Goal: Information Seeking & Learning: Learn about a topic

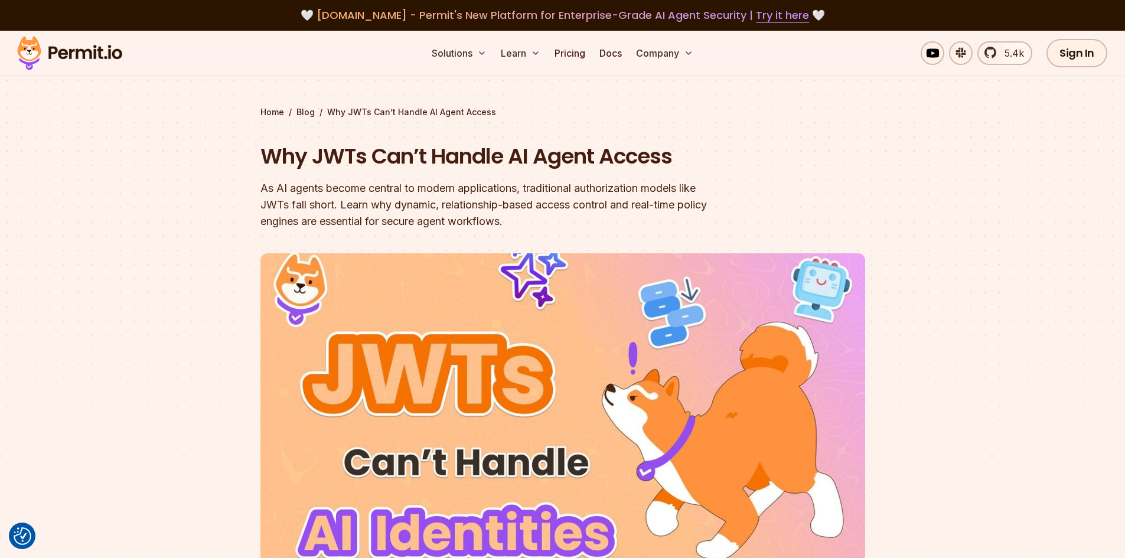
scroll to position [67, 0]
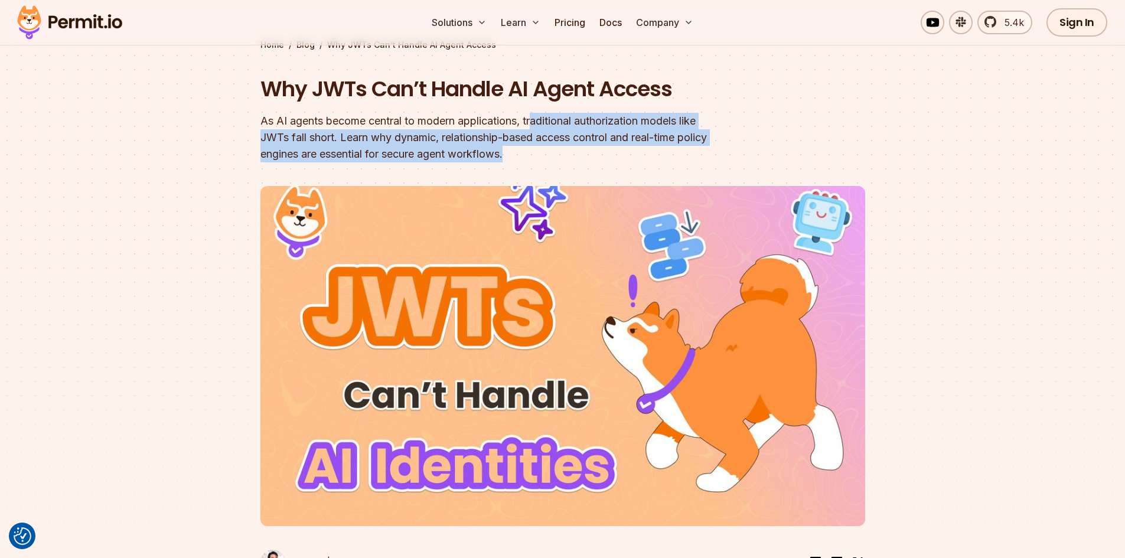
drag, startPoint x: 537, startPoint y: 119, endPoint x: 580, endPoint y: 152, distance: 54.3
click at [580, 152] on div "As AI agents become central to modern applications, traditional authorization m…" at bounding box center [486, 138] width 453 height 50
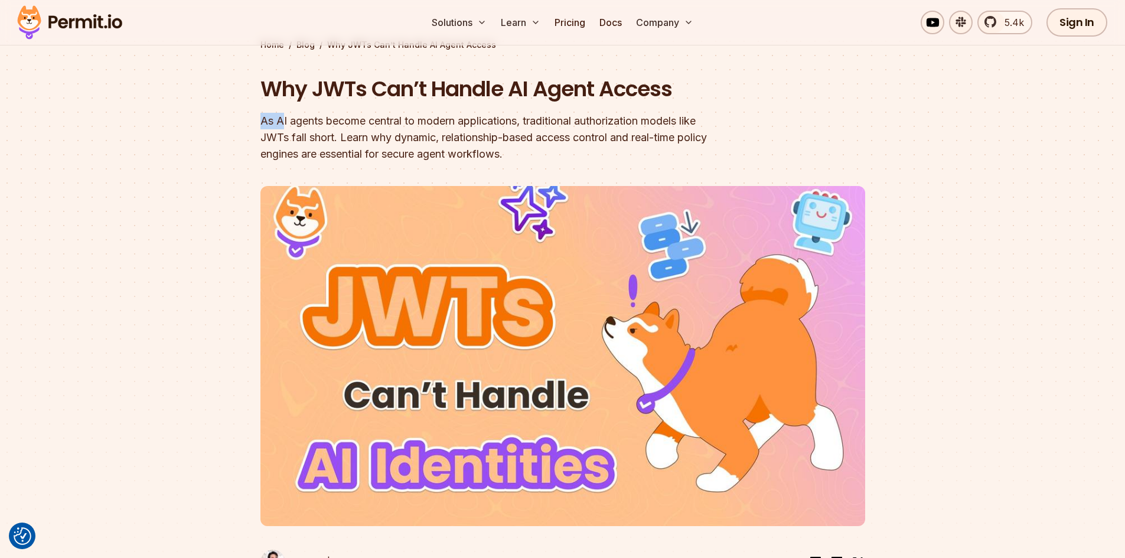
drag, startPoint x: 262, startPoint y: 120, endPoint x: 280, endPoint y: 120, distance: 17.7
click at [280, 120] on div "As AI agents become central to modern applications, traditional authorization m…" at bounding box center [486, 138] width 453 height 50
click at [259, 89] on section "Home / Blog / Why JWTs Can’t Handle AI Agent Access Why JWTs Can’t Handle AI Ag…" at bounding box center [562, 290] width 1125 height 655
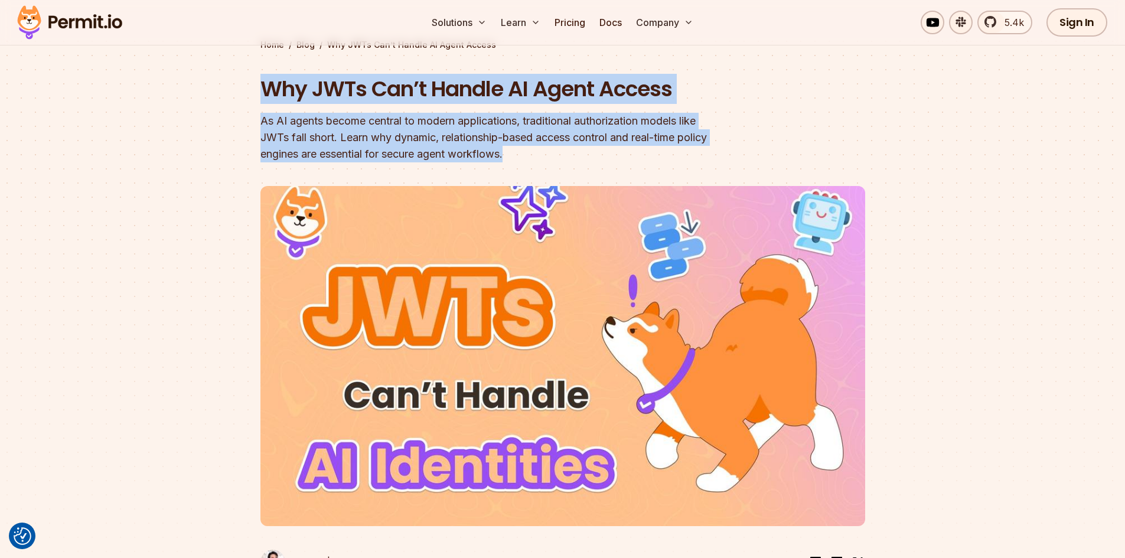
drag, startPoint x: 263, startPoint y: 89, endPoint x: 569, endPoint y: 168, distance: 316.3
click at [569, 168] on header "Why JWTs Can’t Handle AI Agent Access As AI agents become central to modern app…" at bounding box center [562, 331] width 605 height 515
copy div "Why JWTs Can’t Handle AI Agent Access As AI agents become central to modern app…"
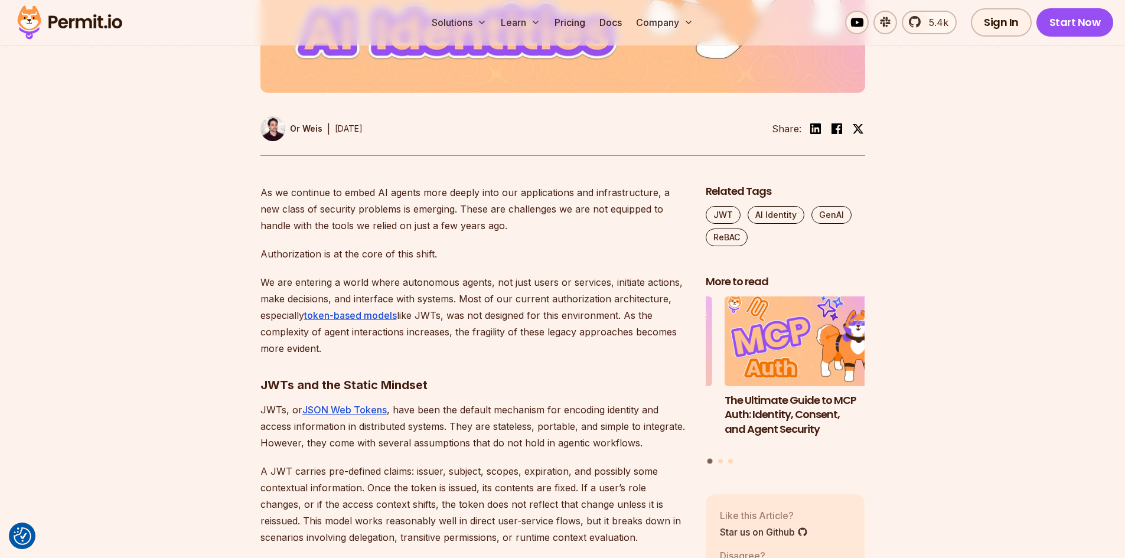
scroll to position [501, 0]
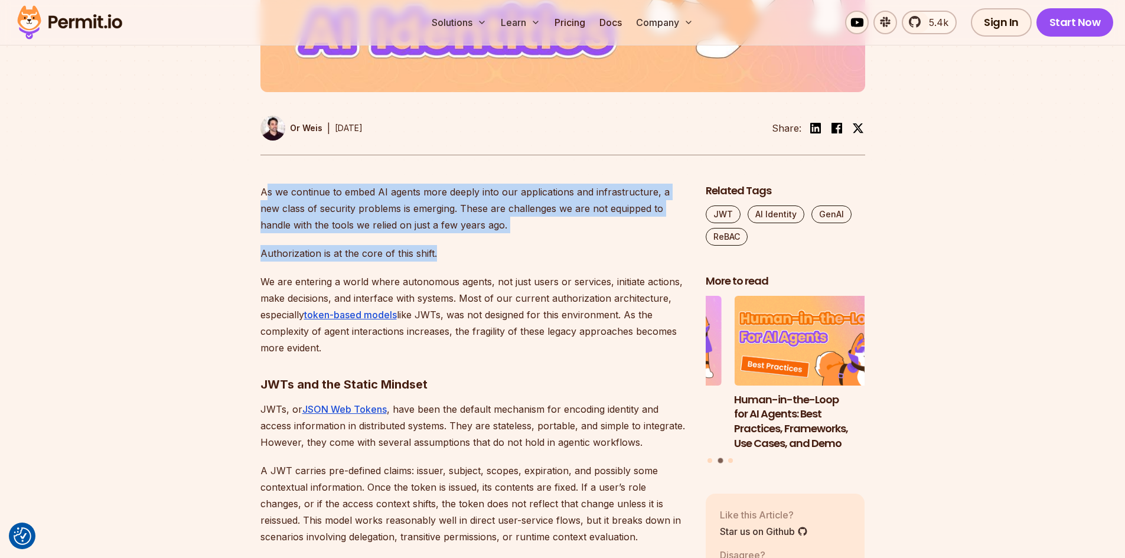
drag, startPoint x: 264, startPoint y: 187, endPoint x: 463, endPoint y: 246, distance: 208.1
copy div "s we continue to embed AI agents more deeply into our applications and infrastr…"
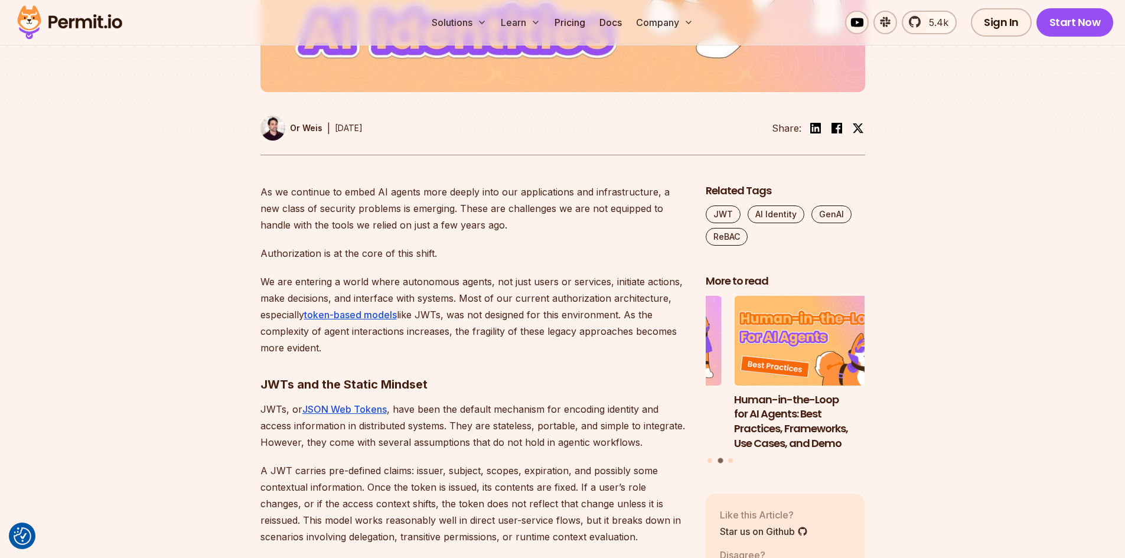
drag, startPoint x: 460, startPoint y: 297, endPoint x: 486, endPoint y: 345, distance: 54.9
click at [486, 345] on p "We are entering a world where autonomous agents, not just users or services, in…" at bounding box center [473, 314] width 426 height 83
copy p "Most of our current authorization architecture, especially token-based models l…"
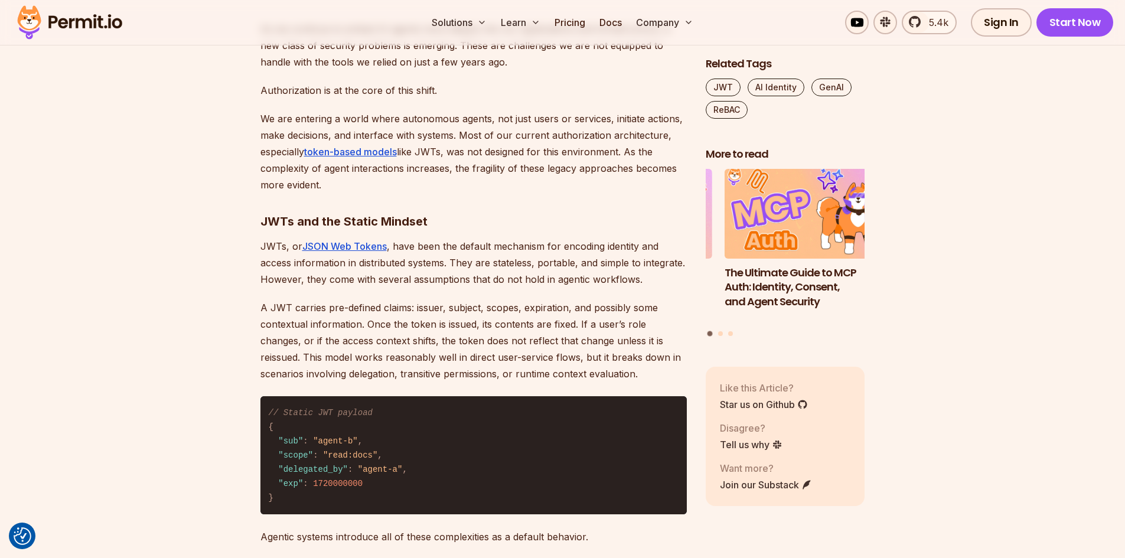
scroll to position [665, 0]
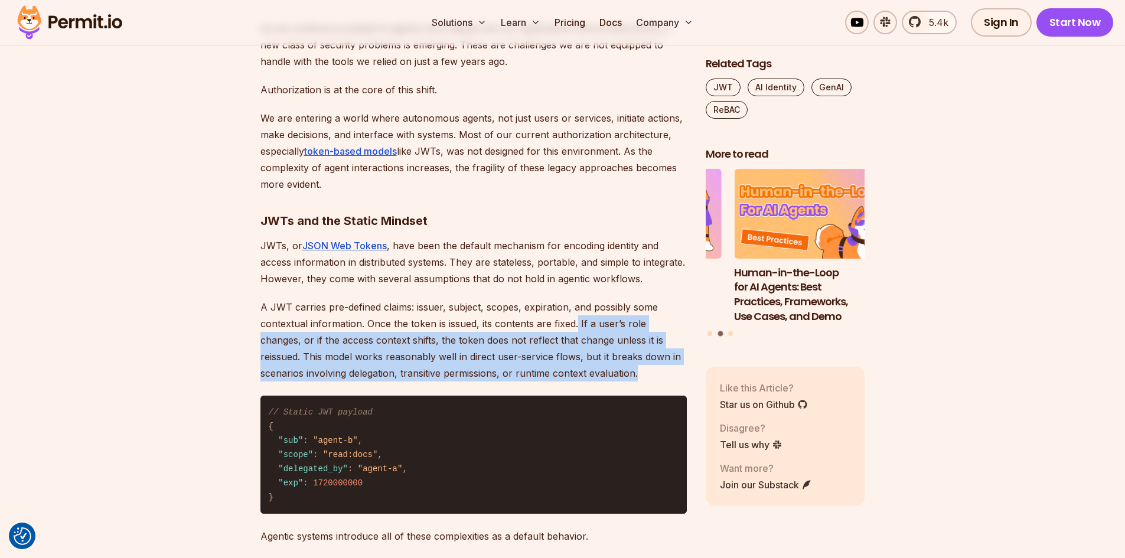
drag, startPoint x: 575, startPoint y: 322, endPoint x: 633, endPoint y: 380, distance: 82.2
click at [633, 380] on p "A JWT carries pre-defined claims: issuer, subject, scopes, expiration, and poss…" at bounding box center [473, 340] width 426 height 83
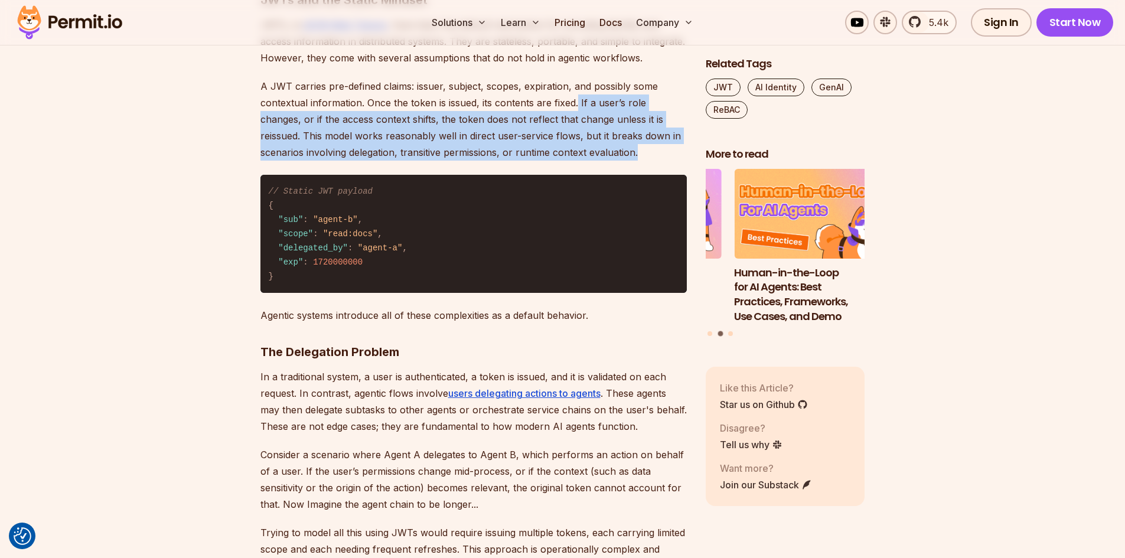
scroll to position [1028, 0]
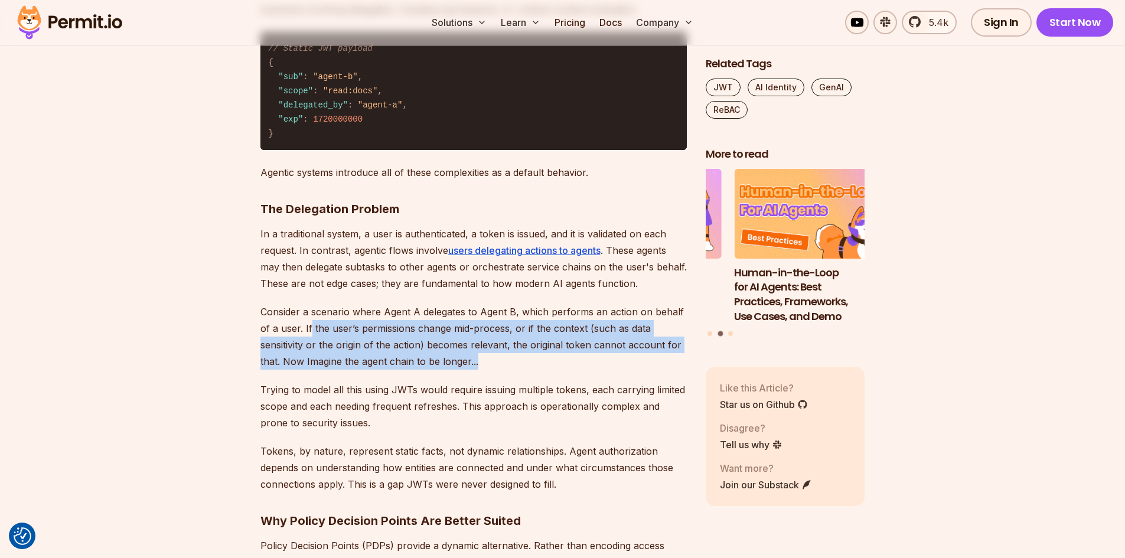
drag, startPoint x: 311, startPoint y: 332, endPoint x: 545, endPoint y: 359, distance: 235.9
click at [545, 359] on p "Consider a scenario where Agent A delegates to Agent B, which performs an actio…" at bounding box center [473, 336] width 426 height 66
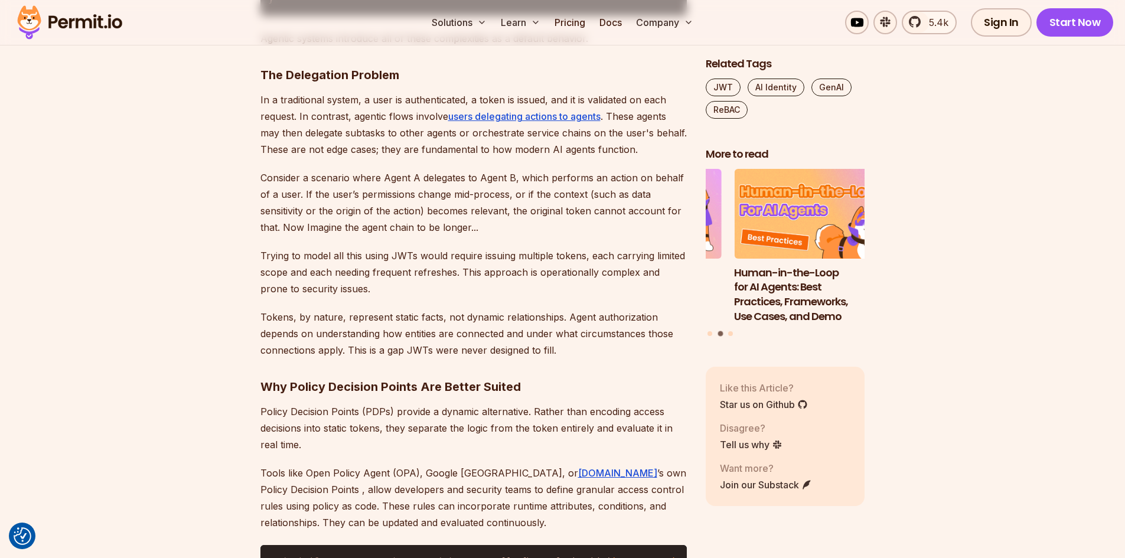
scroll to position [1163, 0]
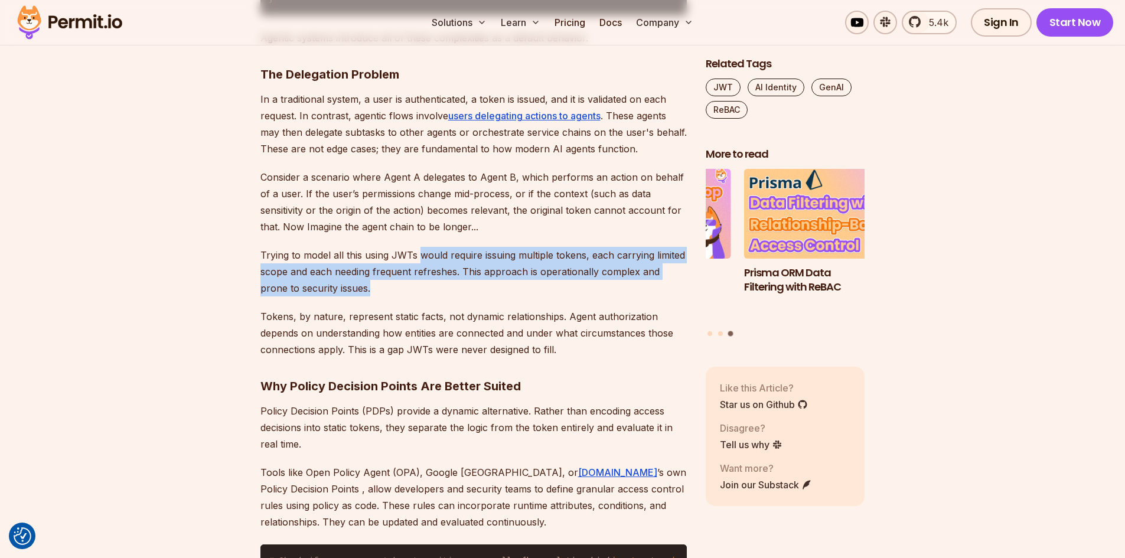
drag, startPoint x: 419, startPoint y: 257, endPoint x: 424, endPoint y: 284, distance: 27.0
click at [424, 284] on p "Trying to model all this using JWTs would require issuing multiple tokens, each…" at bounding box center [473, 272] width 426 height 50
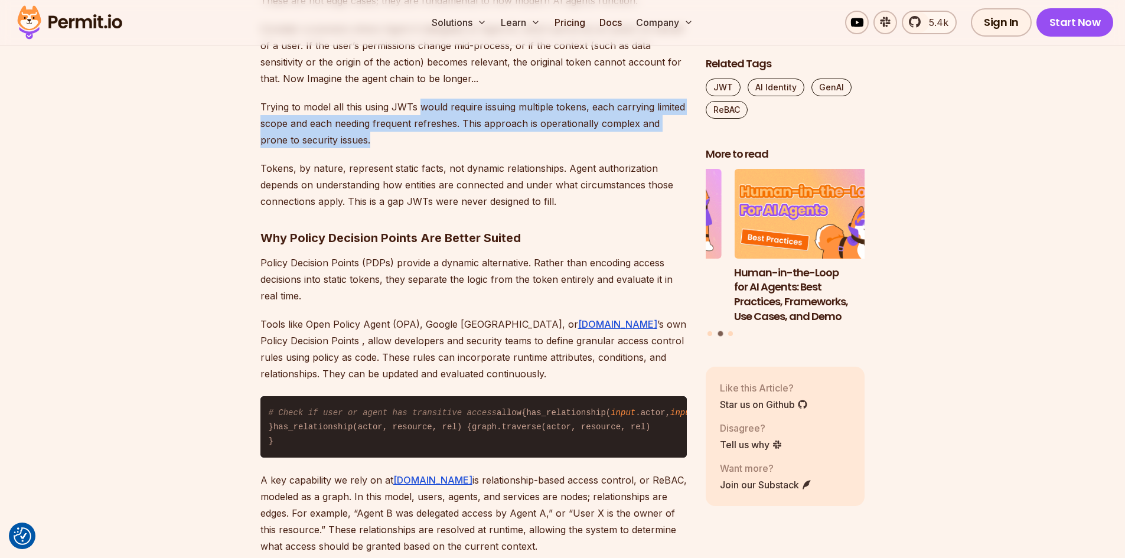
scroll to position [1301, 0]
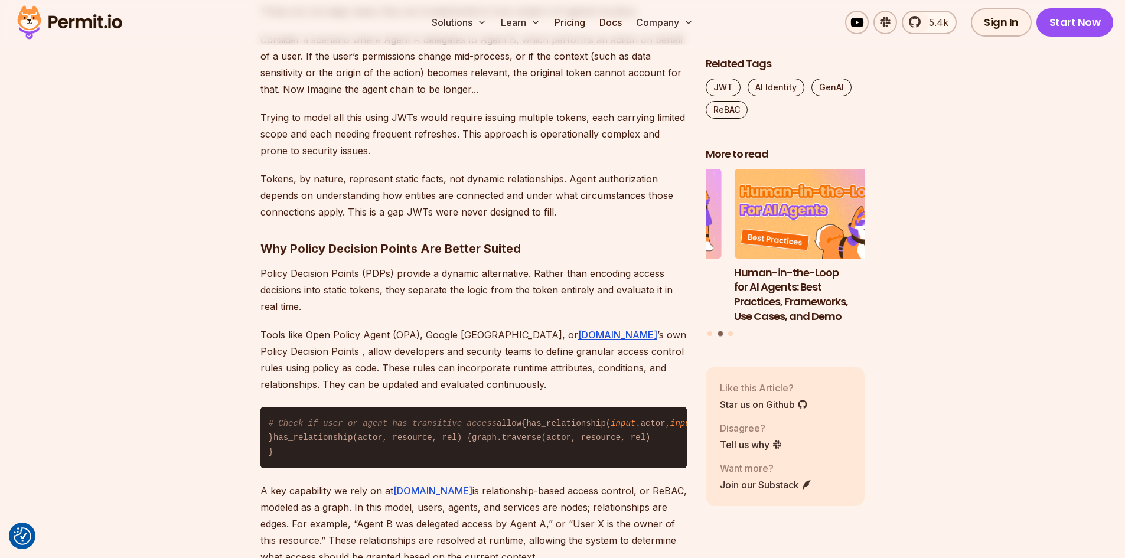
click at [379, 211] on p "Tokens, by nature, represent static facts, not dynamic relationships. Agent aut…" at bounding box center [473, 196] width 426 height 50
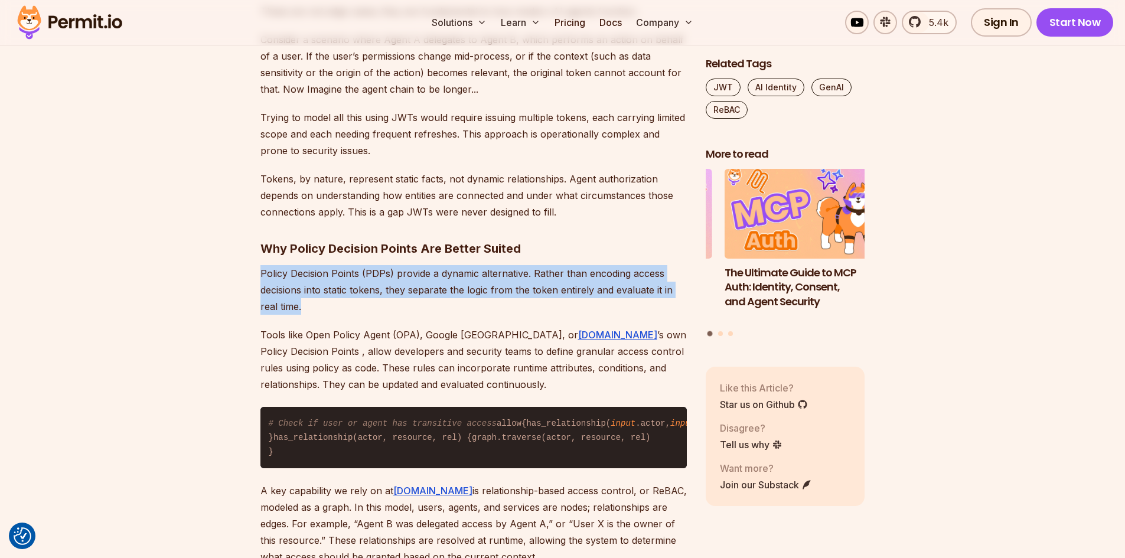
drag, startPoint x: 262, startPoint y: 273, endPoint x: 326, endPoint y: 312, distance: 75.2
click at [326, 312] on p "Policy Decision Points (PDPs) provide a dynamic alternative. Rather than encodi…" at bounding box center [473, 290] width 426 height 50
copy p "Policy Decision Points (PDPs) provide a dynamic alternative. Rather than encodi…"
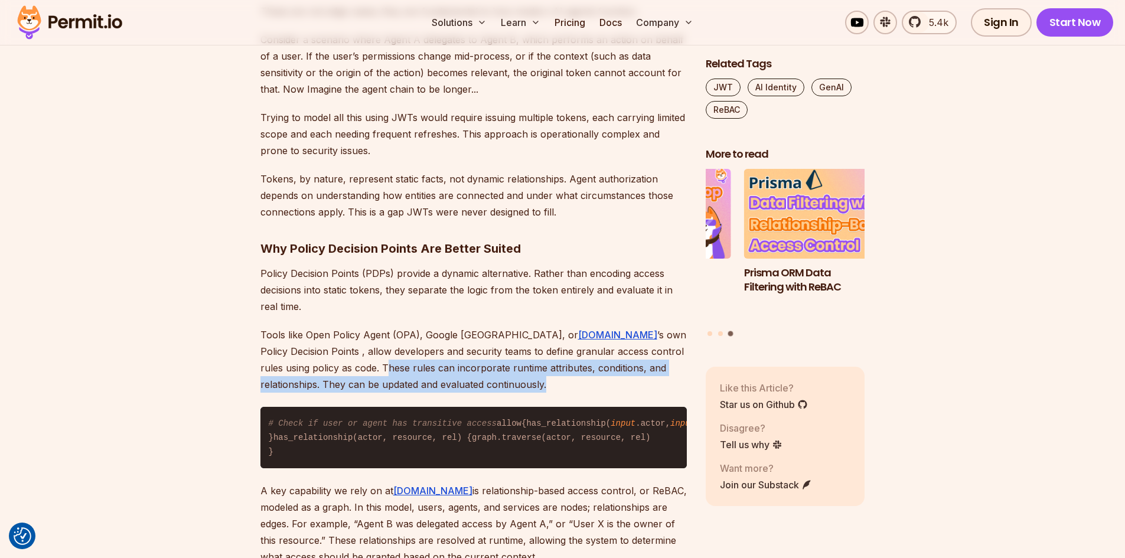
drag, startPoint x: 294, startPoint y: 368, endPoint x: 468, endPoint y: 386, distance: 175.0
click at [468, 386] on p "Tools like Open Policy Agent (OPA), Google [GEOGRAPHIC_DATA], or [DOMAIN_NAME] …" at bounding box center [473, 359] width 426 height 66
click at [522, 380] on p "Tools like Open Policy Agent (OPA), Google [GEOGRAPHIC_DATA], or [DOMAIN_NAME] …" at bounding box center [473, 359] width 426 height 66
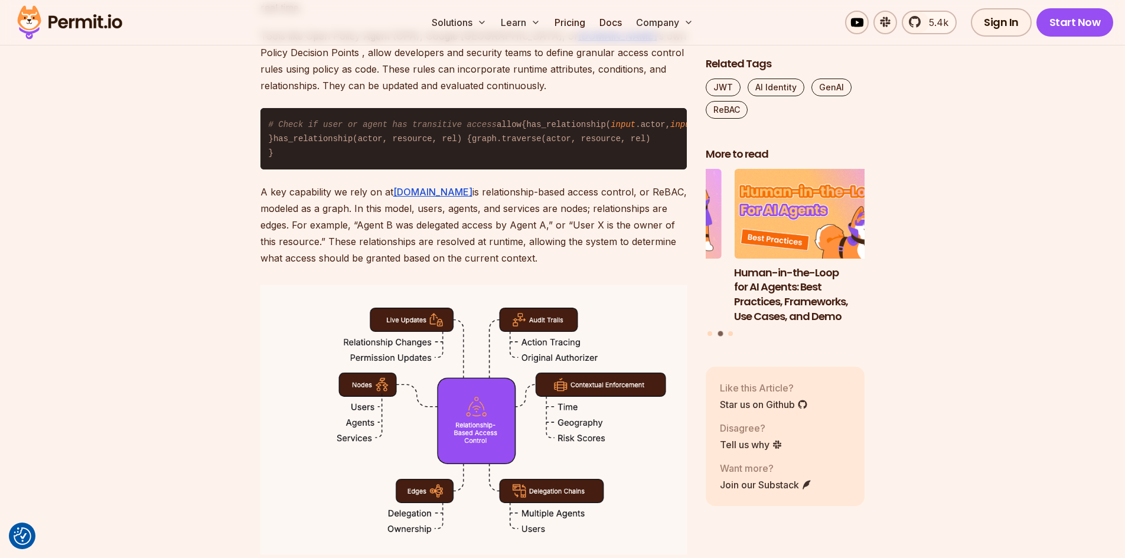
scroll to position [1600, 0]
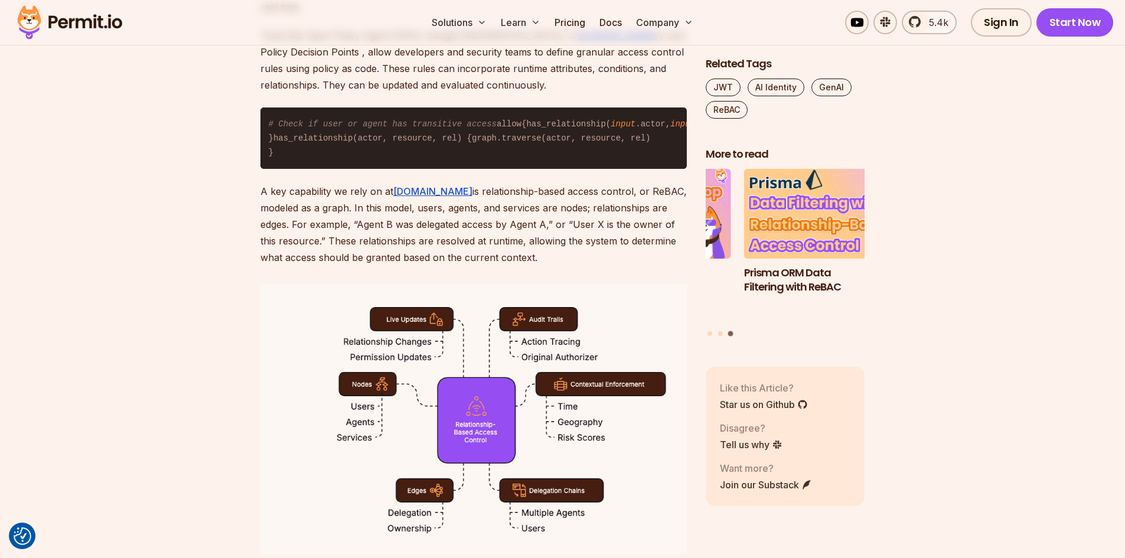
drag, startPoint x: 602, startPoint y: 280, endPoint x: 640, endPoint y: 332, distance: 64.2
click at [640, 266] on p "A key capability we rely on at [DOMAIN_NAME] is relationship-based access contr…" at bounding box center [473, 224] width 426 height 83
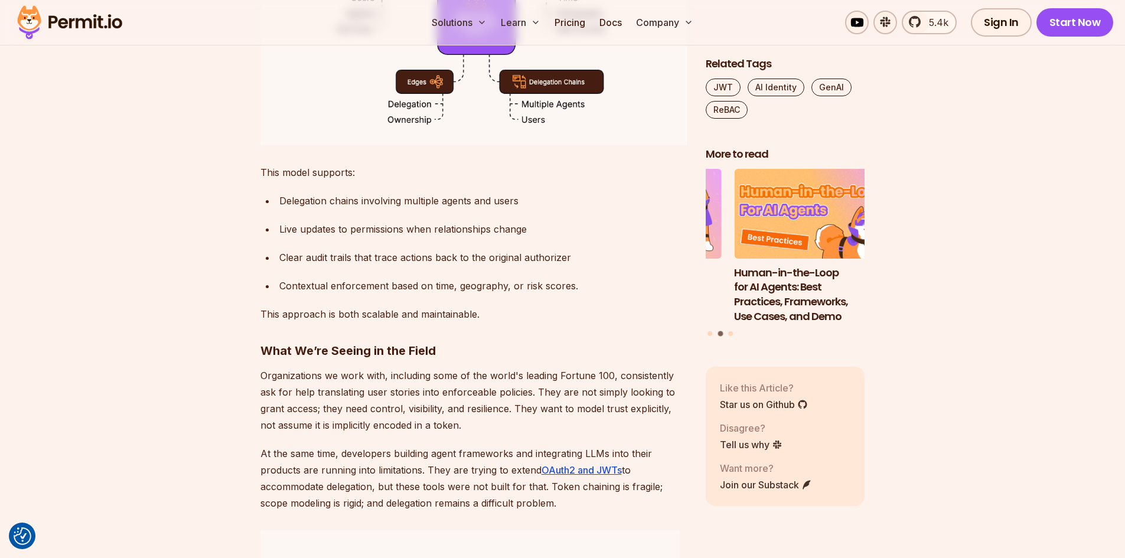
scroll to position [2009, 0]
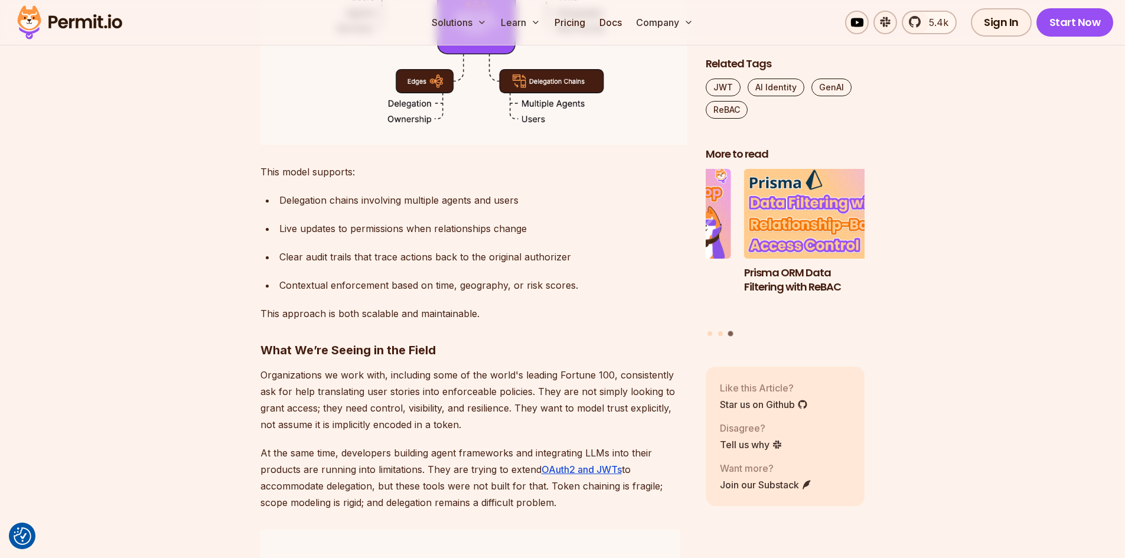
click at [260, 180] on p "This model supports:" at bounding box center [473, 172] width 426 height 17
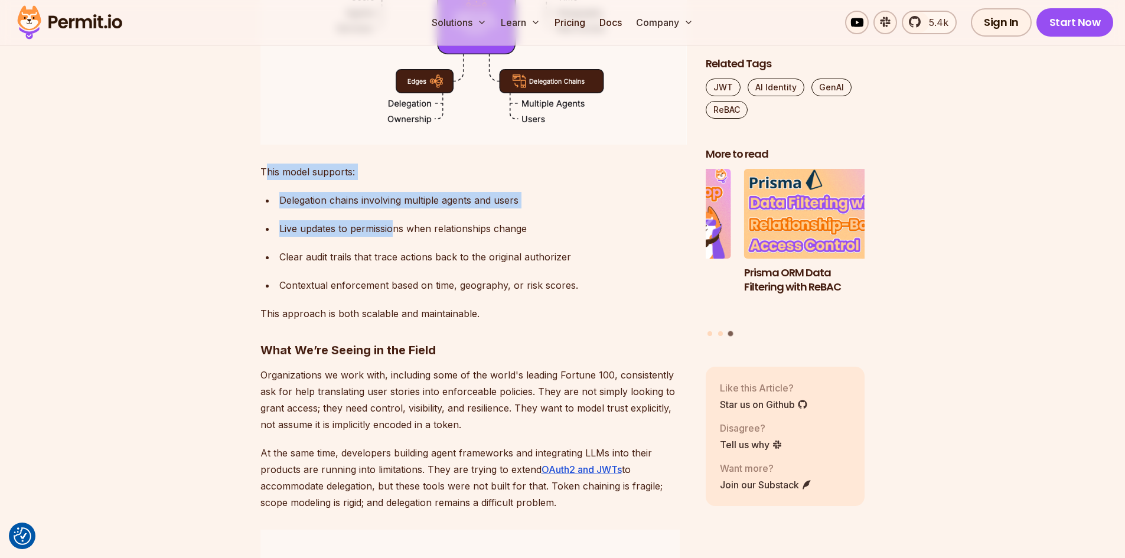
drag, startPoint x: 264, startPoint y: 243, endPoint x: 397, endPoint y: 302, distance: 145.9
click at [397, 302] on div "As we continue to embed AI agents more deeply into our applications and infrast…" at bounding box center [473, 500] width 426 height 3649
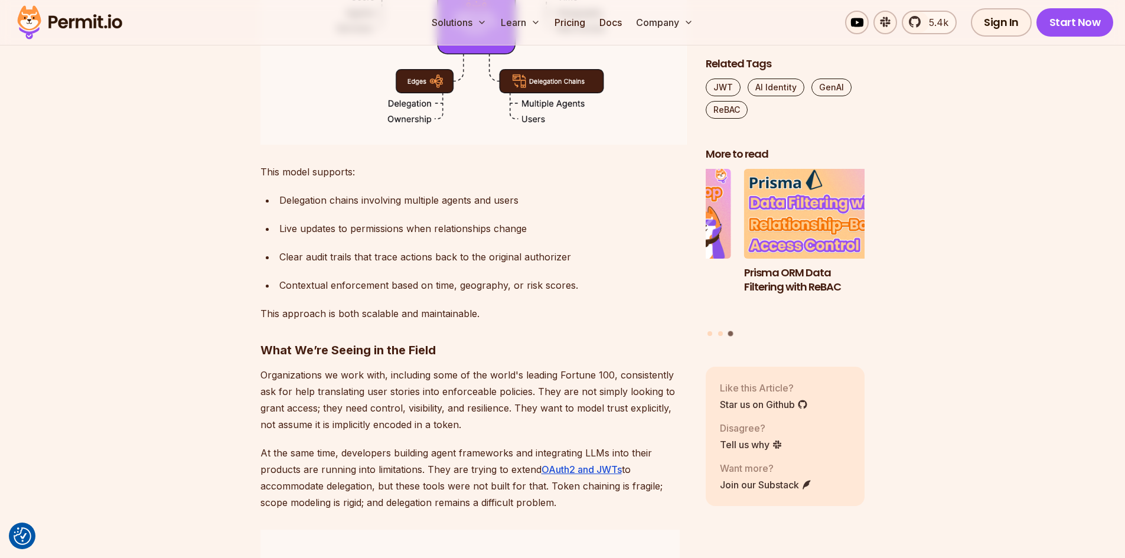
click at [483, 265] on div "Clear audit trails that trace actions back to the original authorizer" at bounding box center [482, 257] width 407 height 17
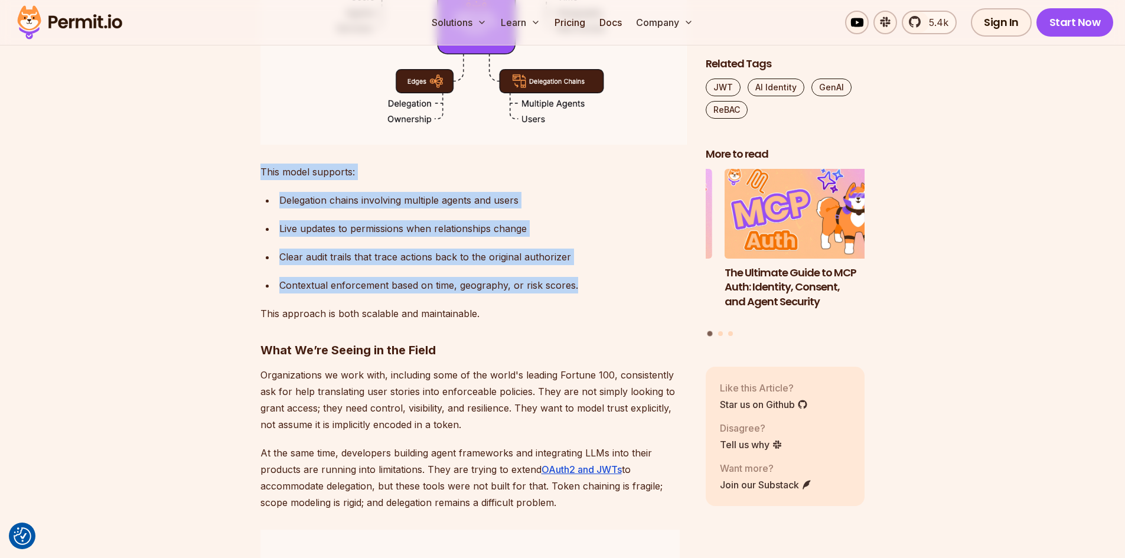
drag, startPoint x: 260, startPoint y: 241, endPoint x: 590, endPoint y: 355, distance: 349.1
click at [590, 355] on div "As we continue to embed AI agents more deeply into our applications and infrast…" at bounding box center [473, 500] width 426 height 3649
copy div "This model supports: Delegation chains involving multiple agents and users Live…"
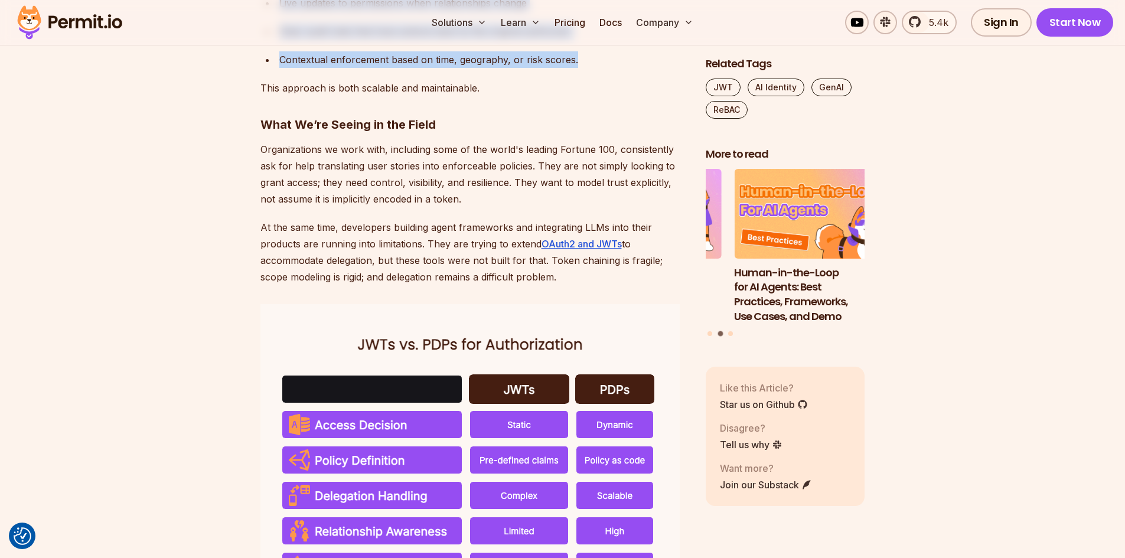
scroll to position [2235, 0]
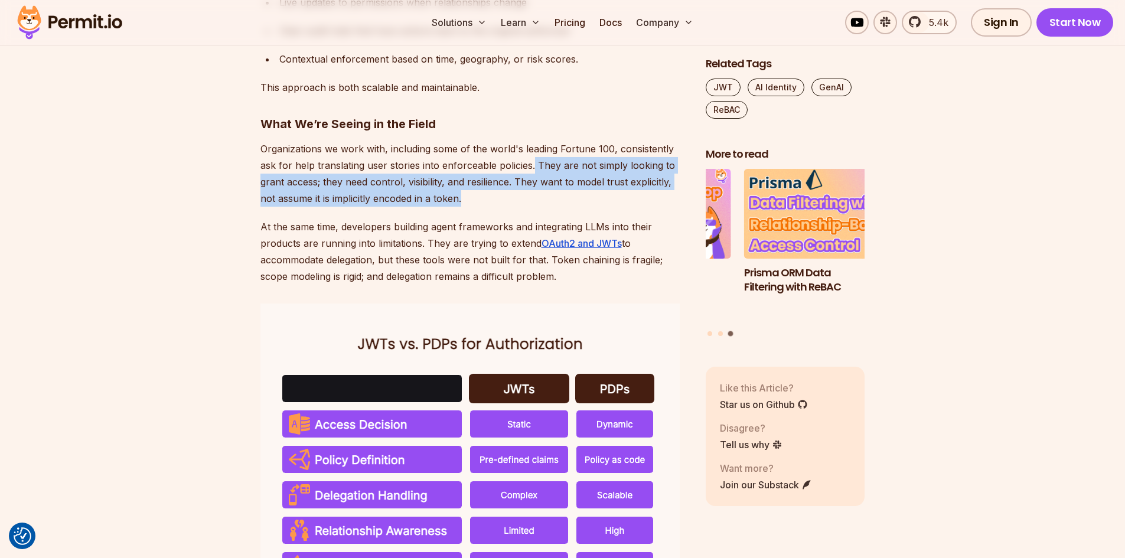
drag, startPoint x: 532, startPoint y: 237, endPoint x: 546, endPoint y: 266, distance: 32.0
click at [546, 207] on p "Organizations we work with, including some of the world's leading Fortune 100, …" at bounding box center [473, 174] width 426 height 66
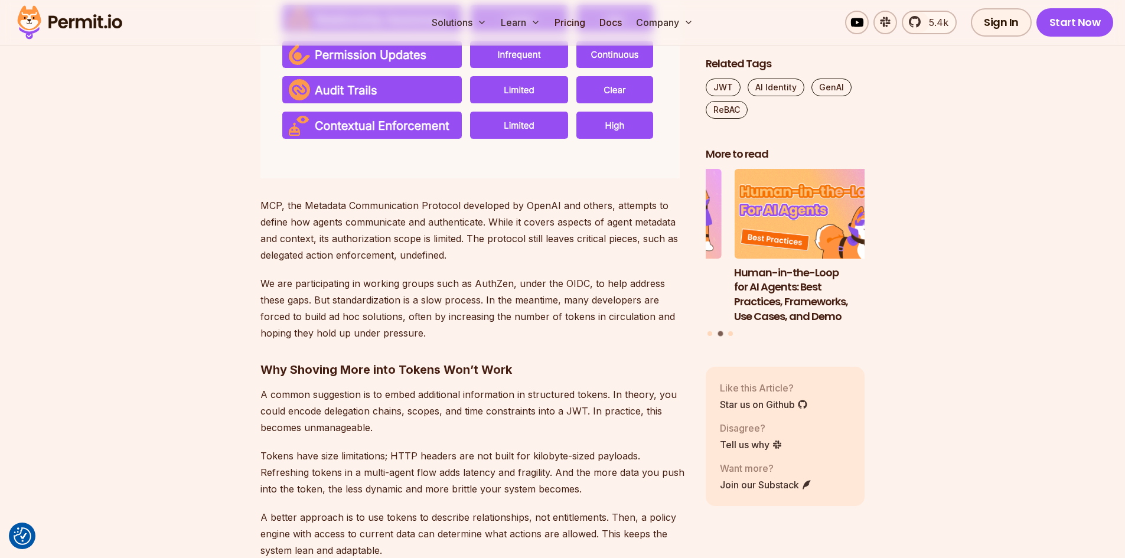
scroll to position [2747, 0]
drag, startPoint x: 467, startPoint y: 310, endPoint x: 511, endPoint y: 336, distance: 51.1
drag, startPoint x: 511, startPoint y: 336, endPoint x: 433, endPoint y: 345, distance: 78.4
click at [433, 340] on p "We are participating in working groups such as AuthZen, under the OIDC, to help…" at bounding box center [473, 307] width 426 height 66
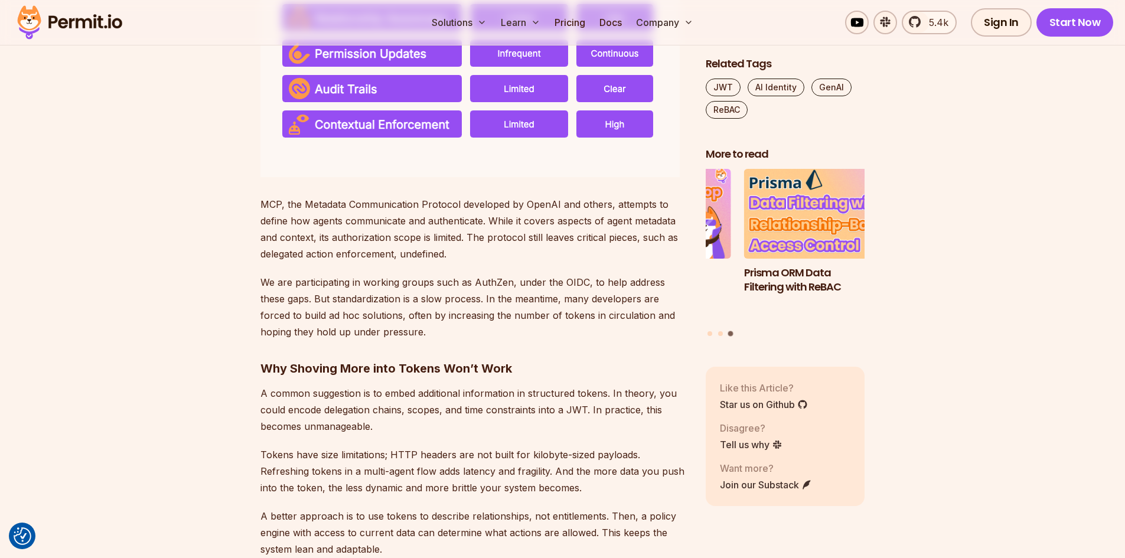
drag, startPoint x: 589, startPoint y: 355, endPoint x: 600, endPoint y: 385, distance: 31.9
drag, startPoint x: 600, startPoint y: 385, endPoint x: 566, endPoint y: 370, distance: 37.3
click at [566, 340] on p "We are participating in working groups such as AuthZen, under the OIDC, to help…" at bounding box center [473, 307] width 426 height 66
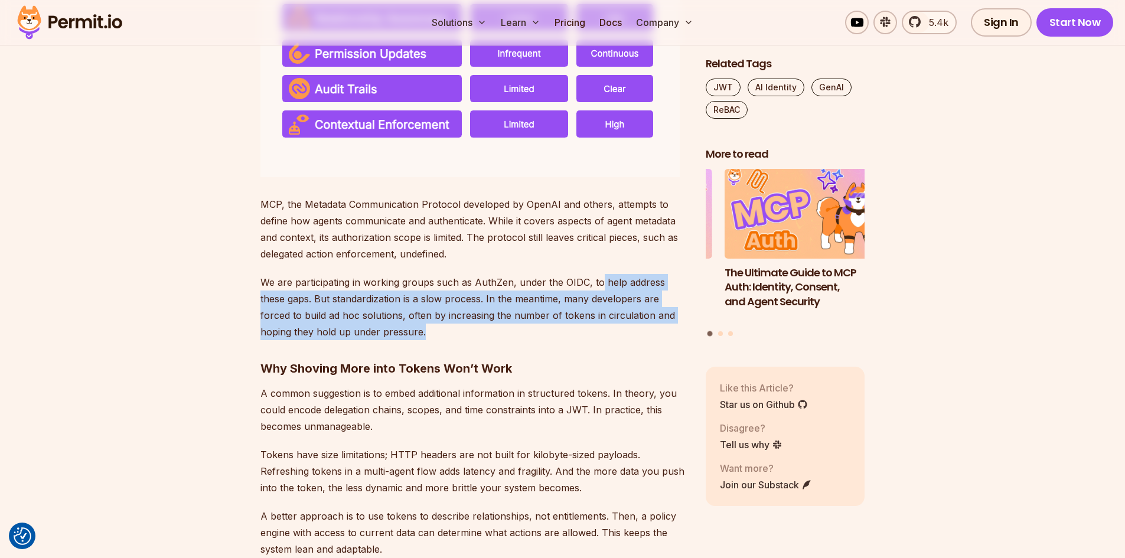
drag, startPoint x: 597, startPoint y: 355, endPoint x: 463, endPoint y: 396, distance: 140.2
click at [463, 340] on p "We are participating in working groups such as AuthZen, under the OIDC, to help…" at bounding box center [473, 307] width 426 height 66
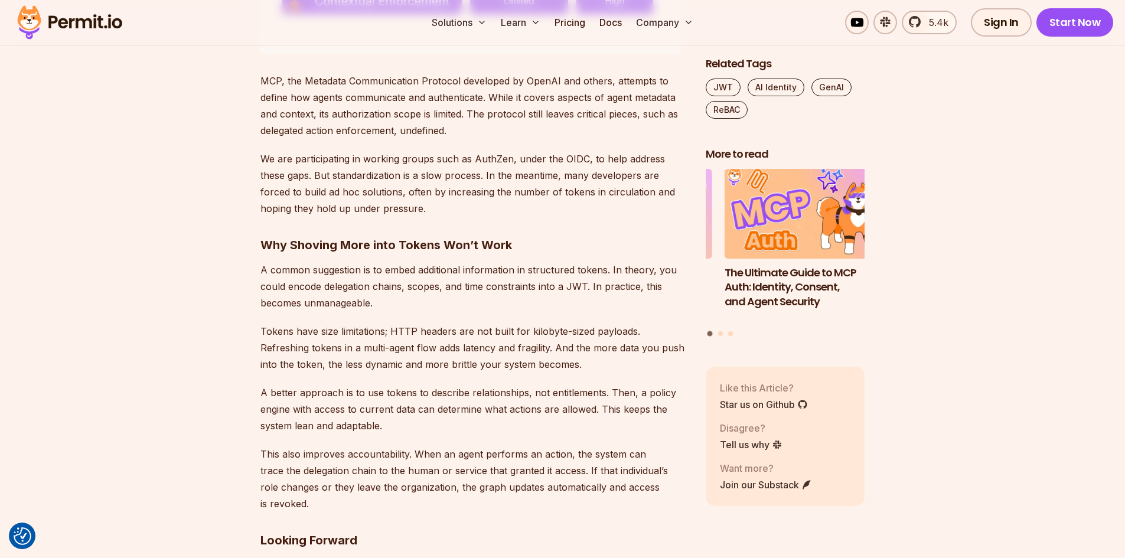
scroll to position [2873, 0]
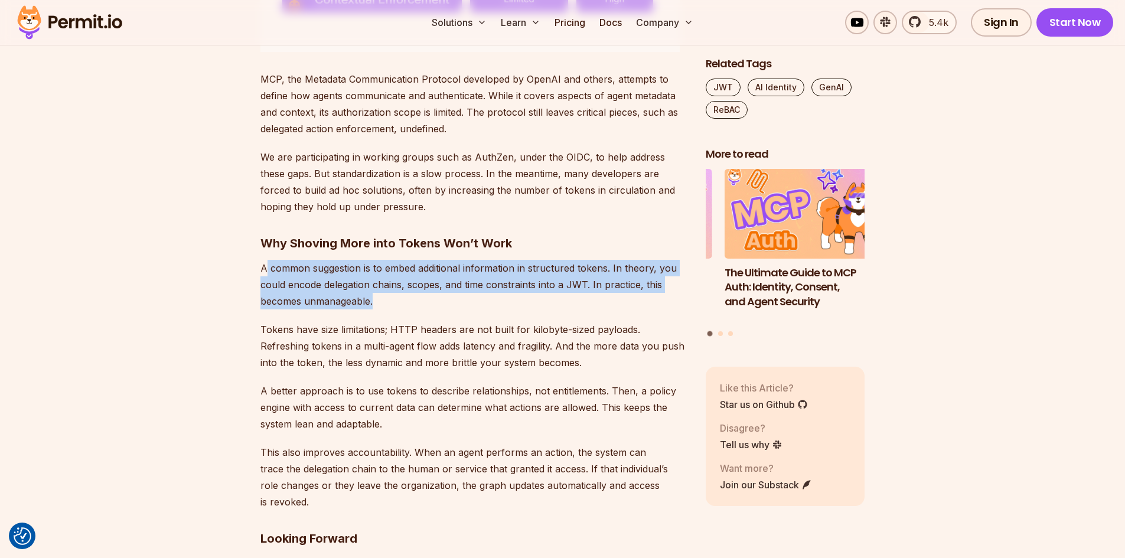
drag, startPoint x: 266, startPoint y: 339, endPoint x: 424, endPoint y: 377, distance: 162.5
click at [424, 309] on p "A common suggestion is to embed additional information in structured tokens. In…" at bounding box center [473, 285] width 426 height 50
click at [461, 309] on p "A common suggestion is to embed additional information in structured tokens. In…" at bounding box center [473, 285] width 426 height 50
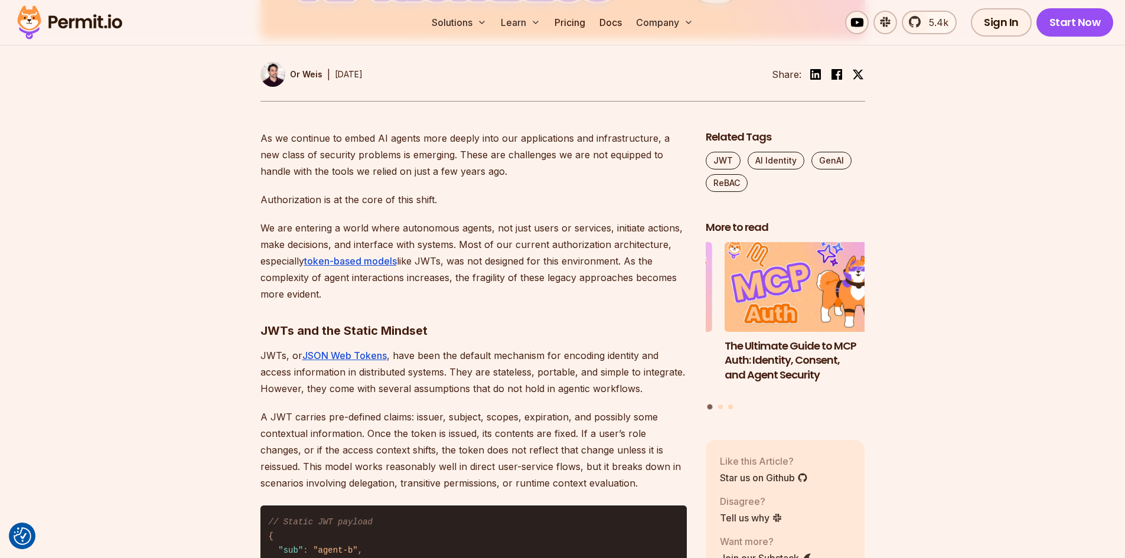
scroll to position [0, 0]
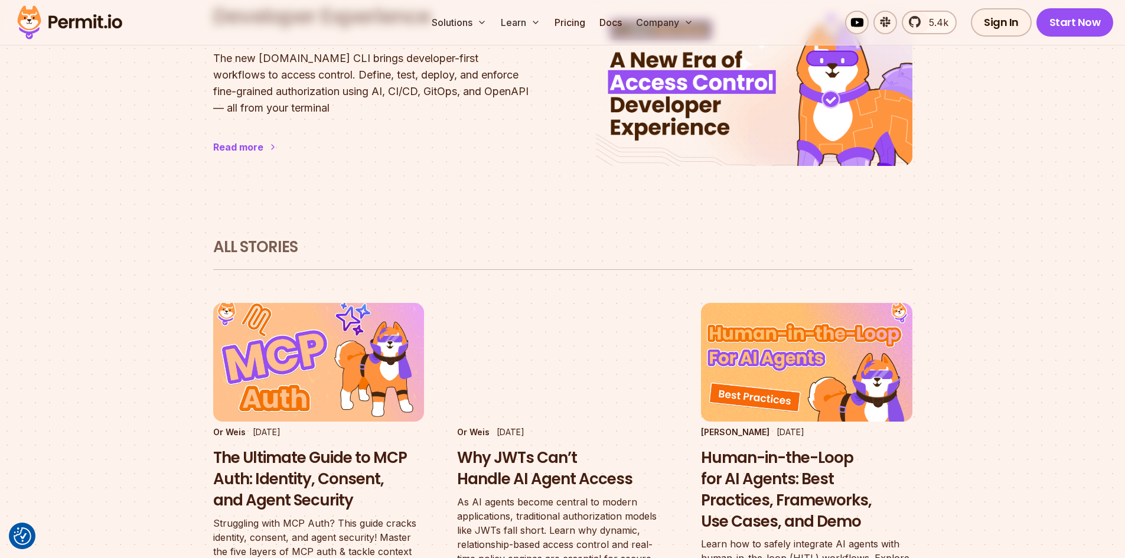
scroll to position [616, 0]
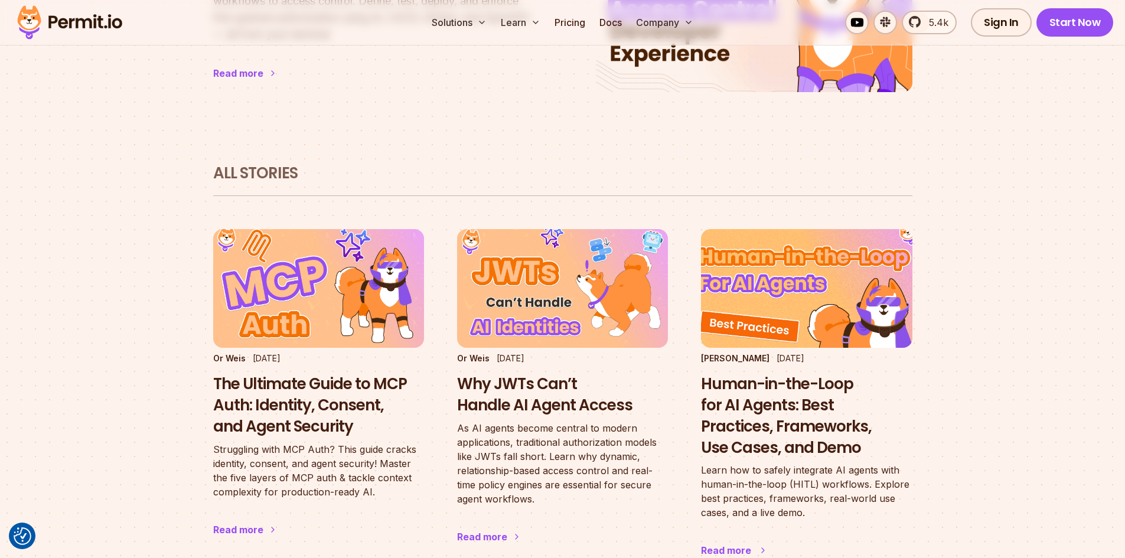
click at [796, 388] on h3 "Human-in-the-Loop for AI Agents: Best Practices, Frameworks, Use Cases, and Demo" at bounding box center [806, 416] width 211 height 84
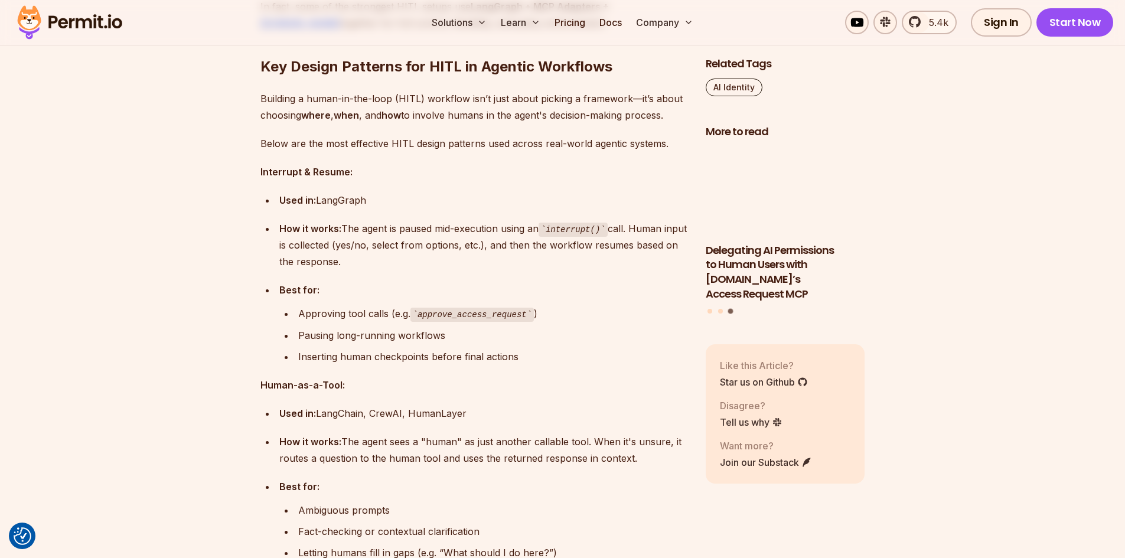
scroll to position [3944, 0]
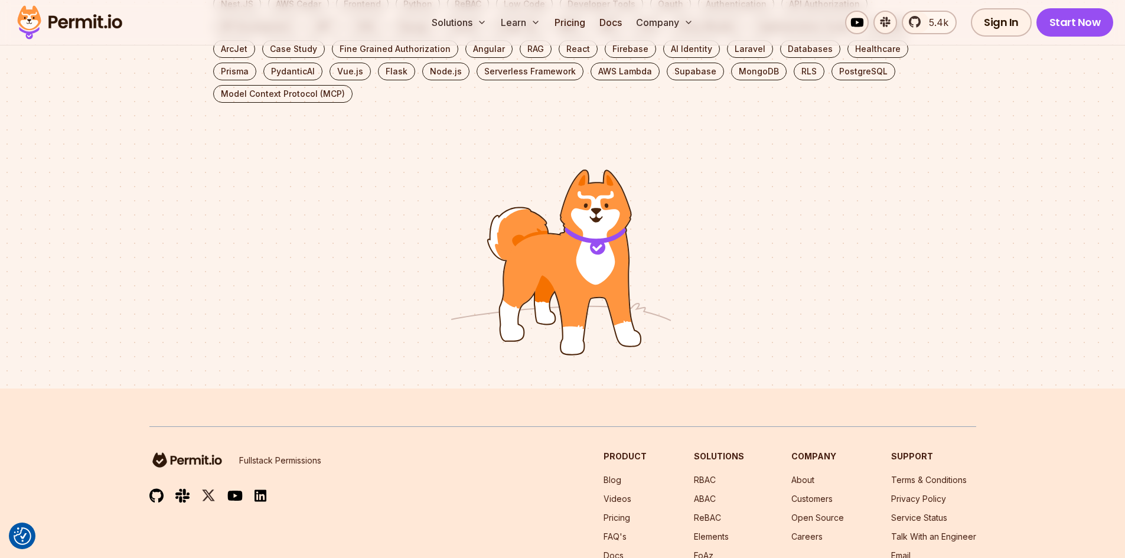
scroll to position [2687, 0]
